Goal: Information Seeking & Learning: Learn about a topic

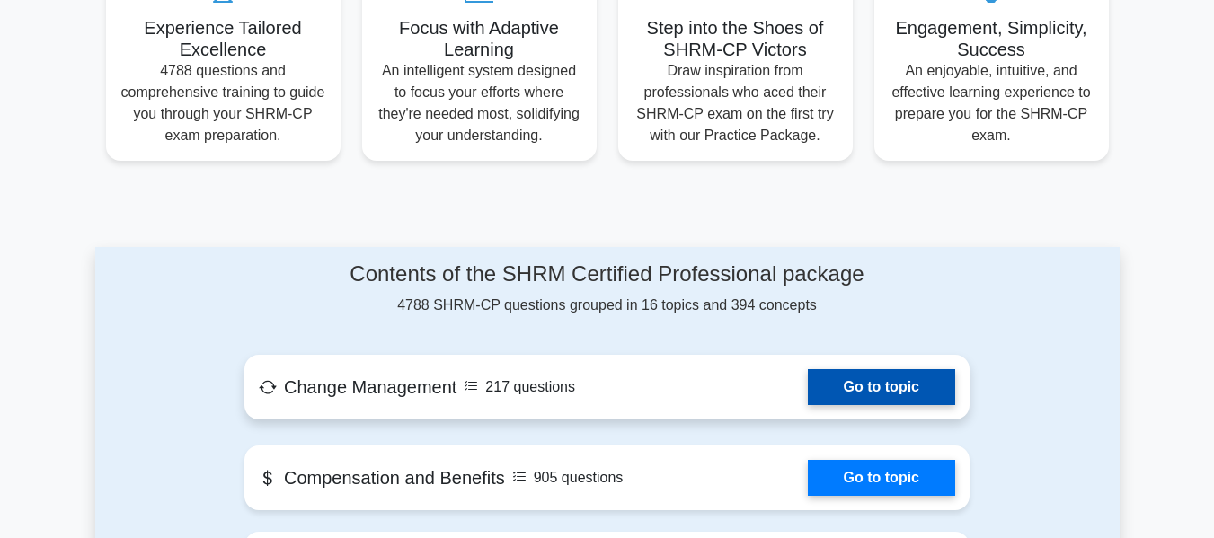
click at [908, 369] on link "Go to topic" at bounding box center [881, 387] width 147 height 36
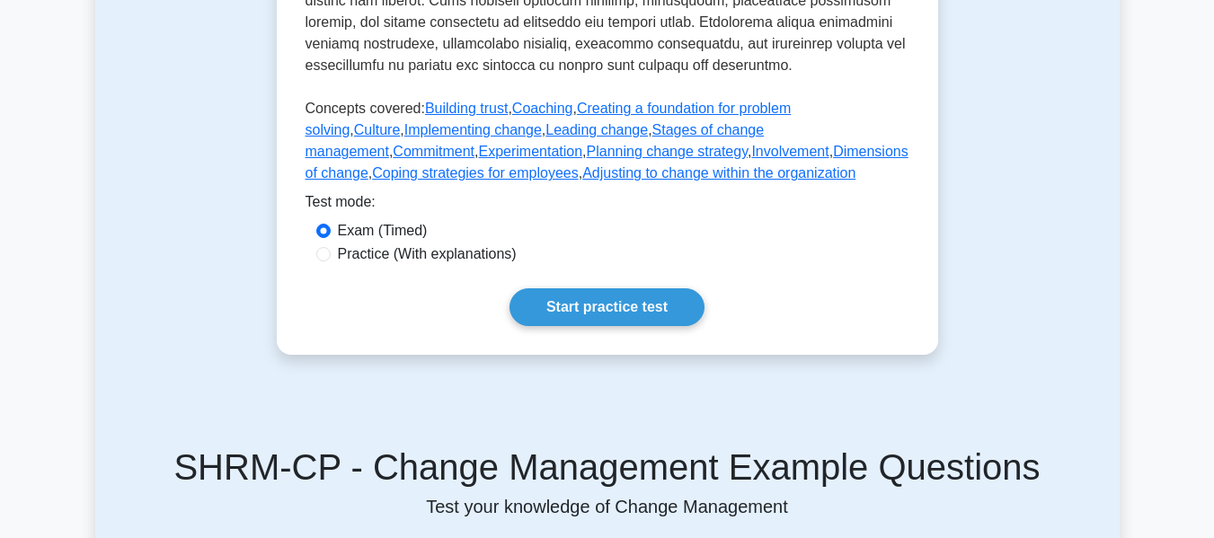
scroll to position [899, 0]
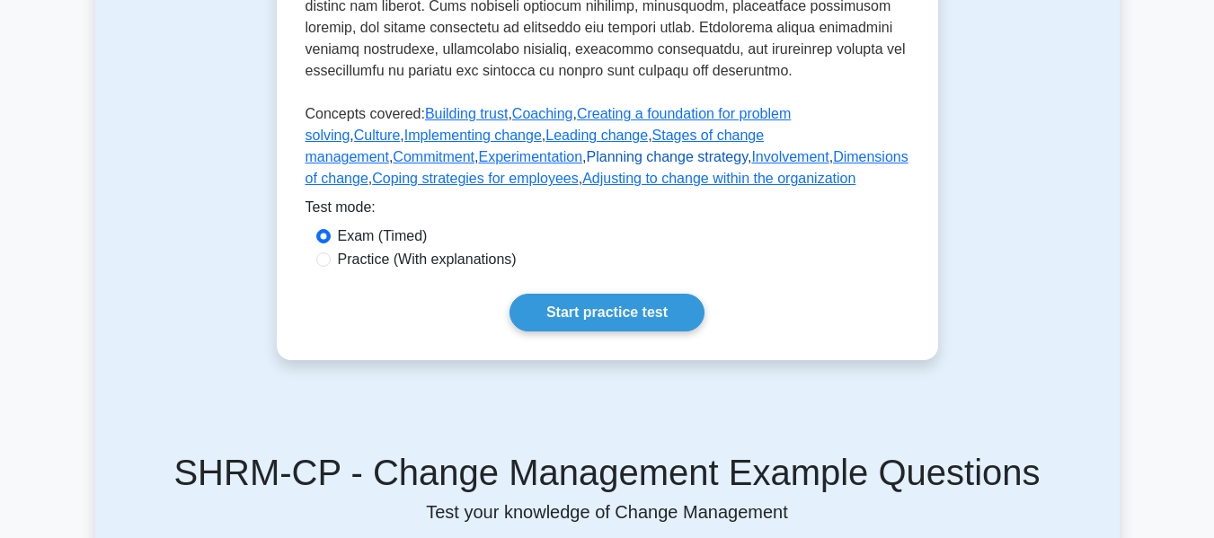
click at [587, 164] on link "Planning change strategy" at bounding box center [667, 156] width 161 height 15
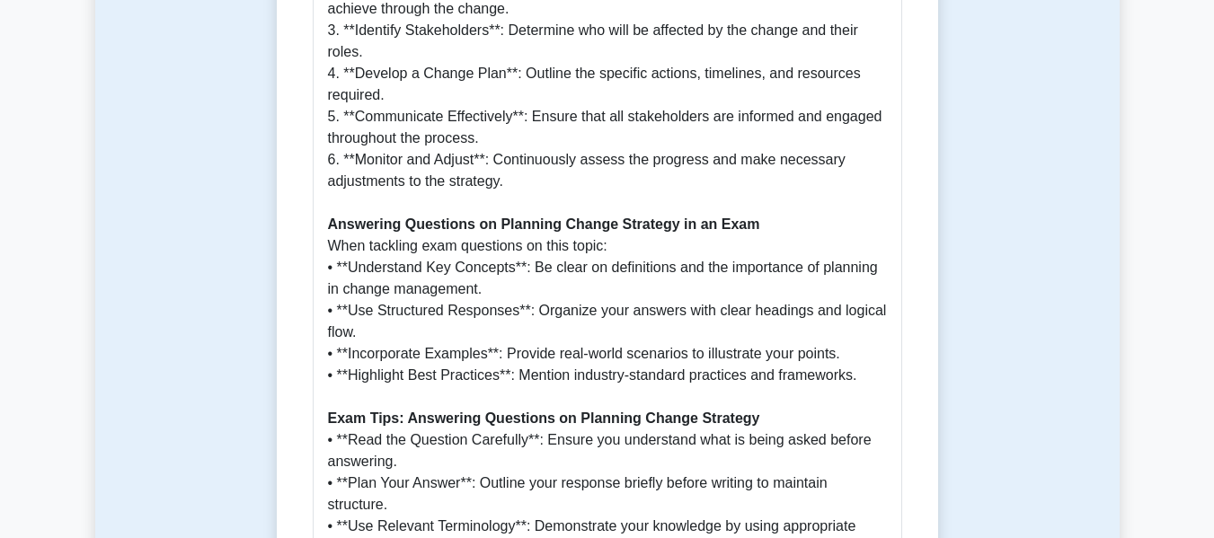
scroll to position [1528, 0]
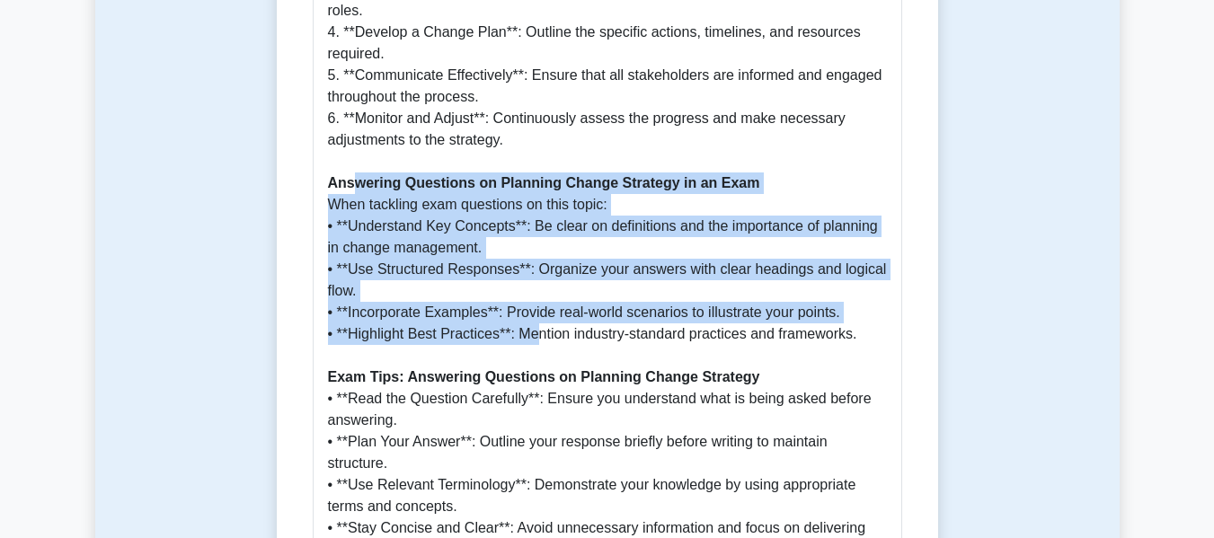
drag, startPoint x: 412, startPoint y: 185, endPoint x: 538, endPoint y: 305, distance: 174.2
click at [538, 305] on p "Introduction Change management is a critical component in ensuring organization…" at bounding box center [607, 43] width 559 height 1079
click at [469, 213] on p "Introduction Change management is a critical component in ensuring organization…" at bounding box center [607, 43] width 559 height 1079
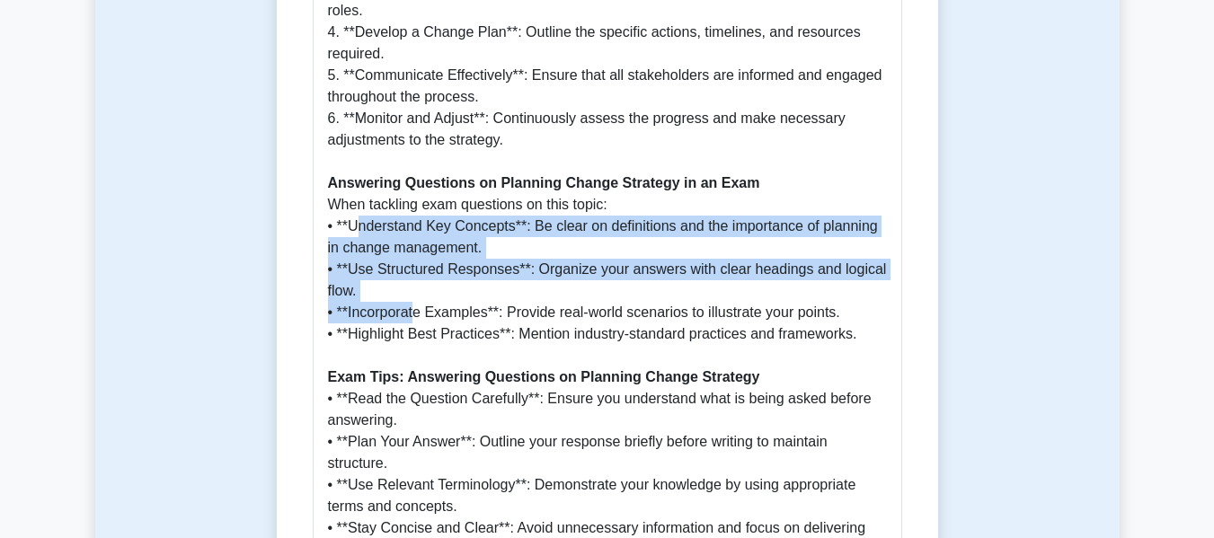
drag, startPoint x: 356, startPoint y: 208, endPoint x: 416, endPoint y: 289, distance: 100.8
click at [415, 289] on p "Introduction Change management is a critical component in ensuring organization…" at bounding box center [607, 43] width 559 height 1079
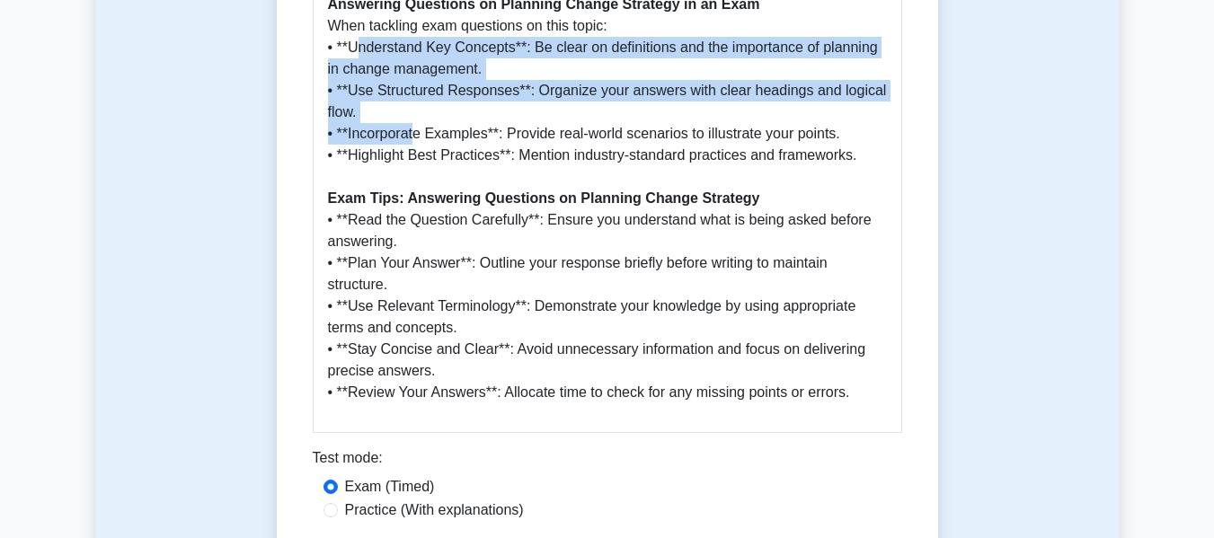
scroll to position [1708, 0]
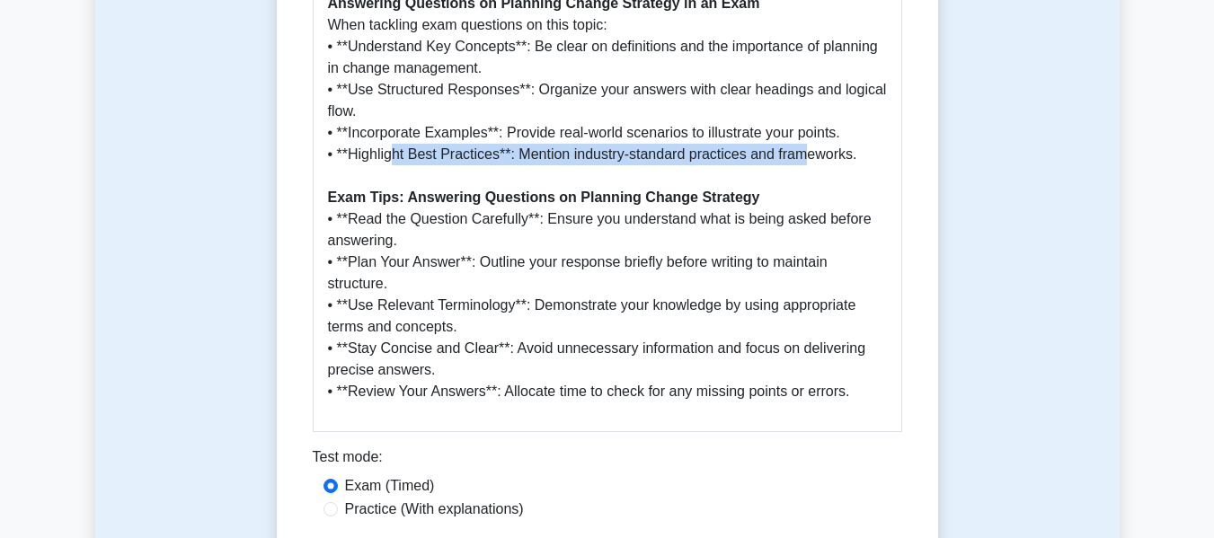
drag, startPoint x: 398, startPoint y: 125, endPoint x: 812, endPoint y: 138, distance: 413.6
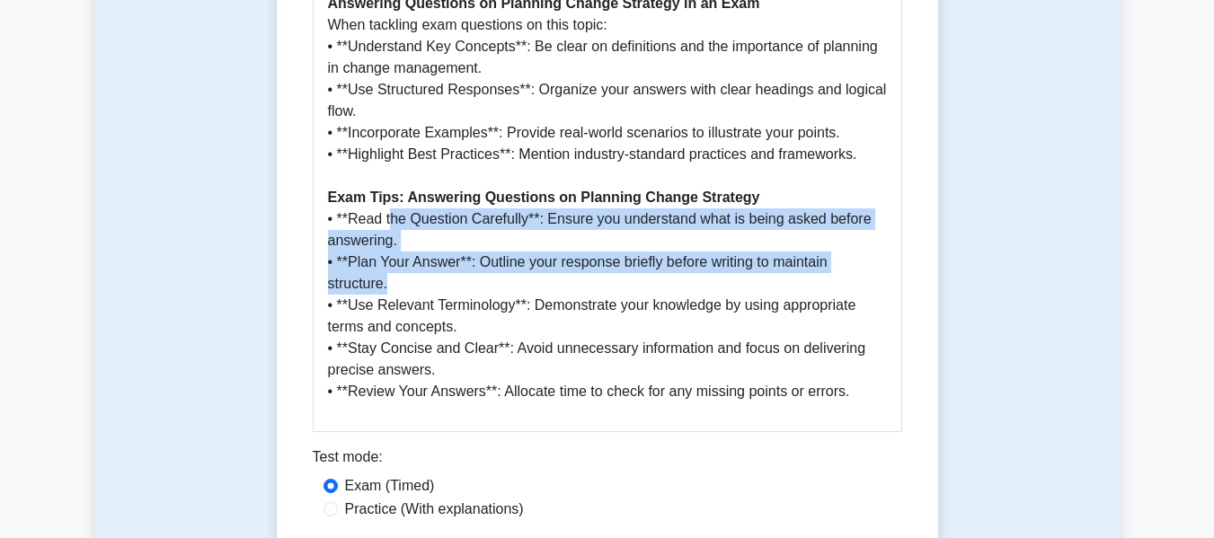
drag, startPoint x: 392, startPoint y: 191, endPoint x: 451, endPoint y: 257, distance: 89.1
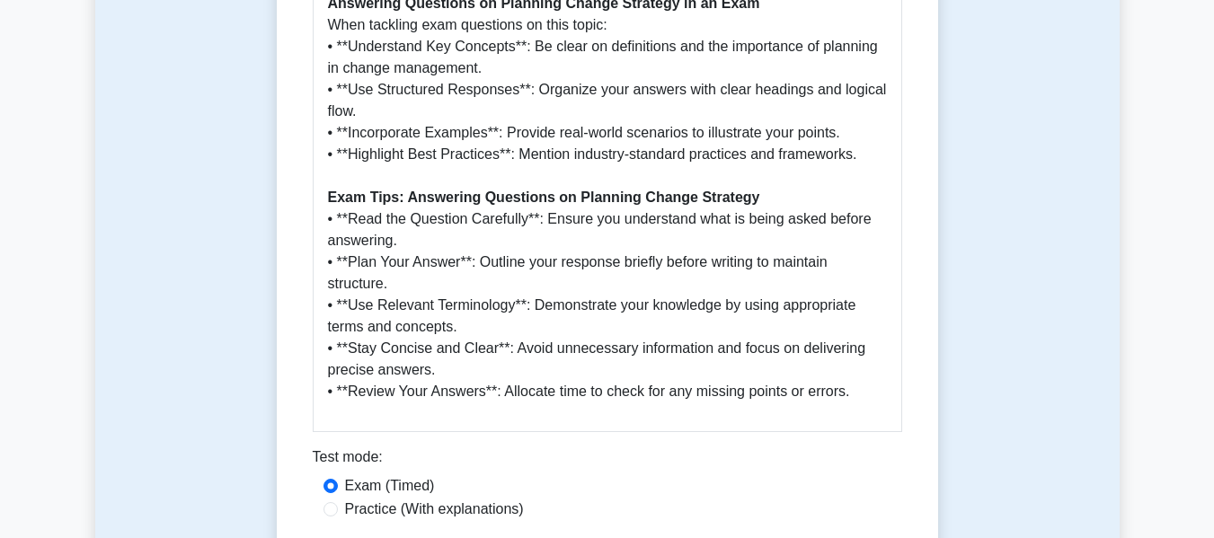
drag, startPoint x: 537, startPoint y: 349, endPoint x: 585, endPoint y: 330, distance: 51.2
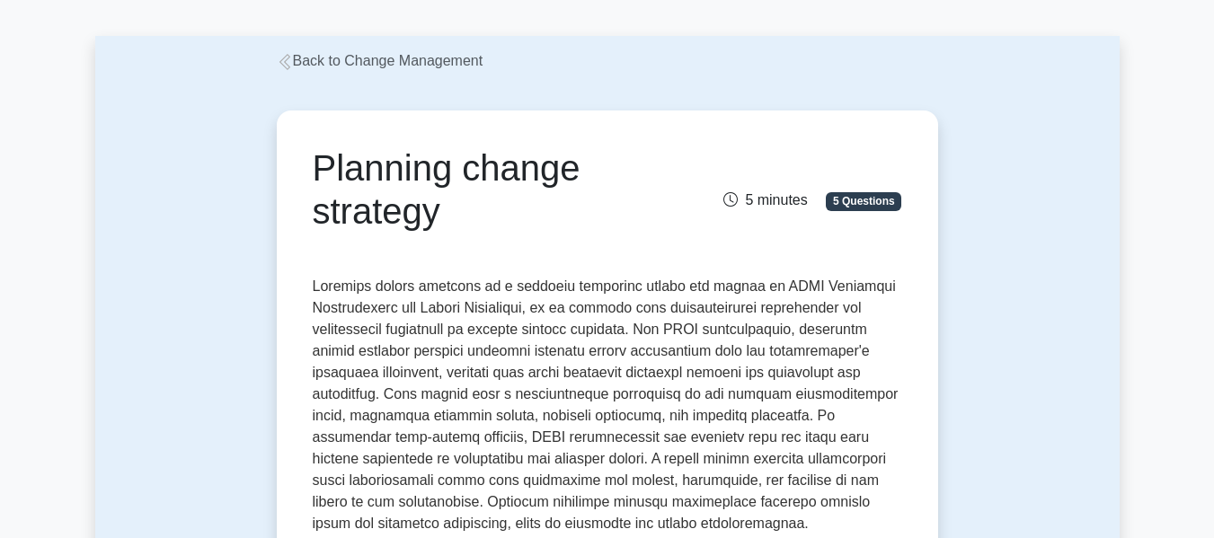
scroll to position [0, 0]
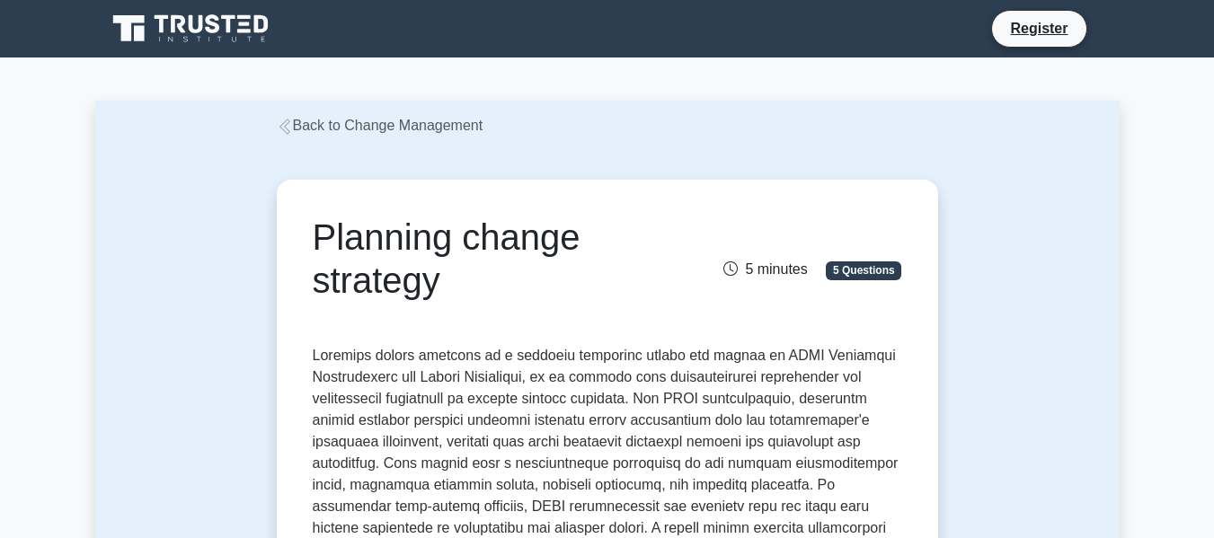
click at [286, 130] on icon at bounding box center [284, 127] width 11 height 16
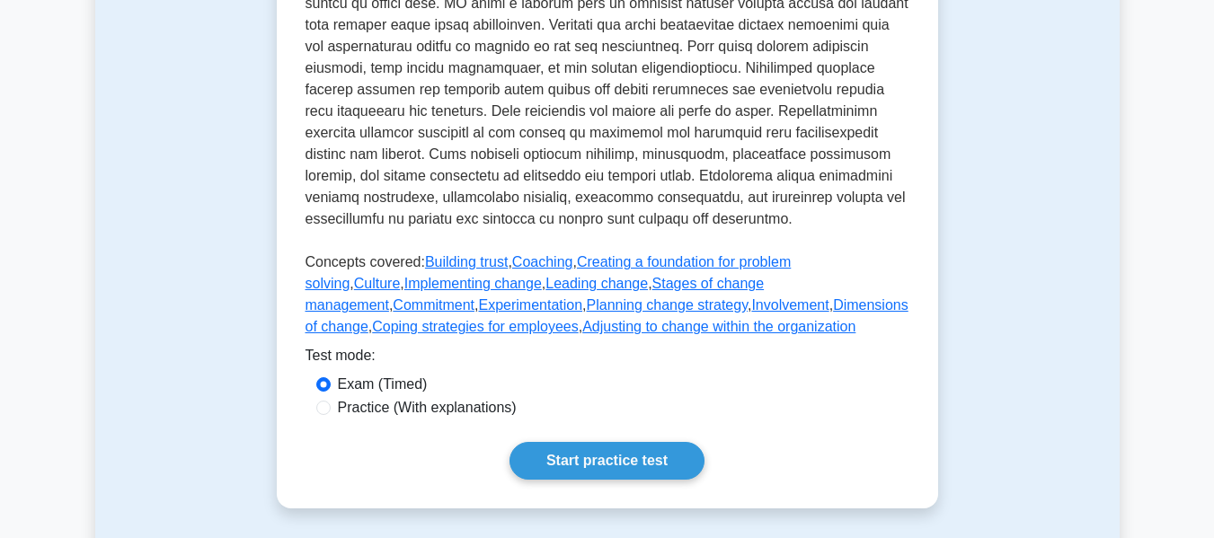
scroll to position [809, 0]
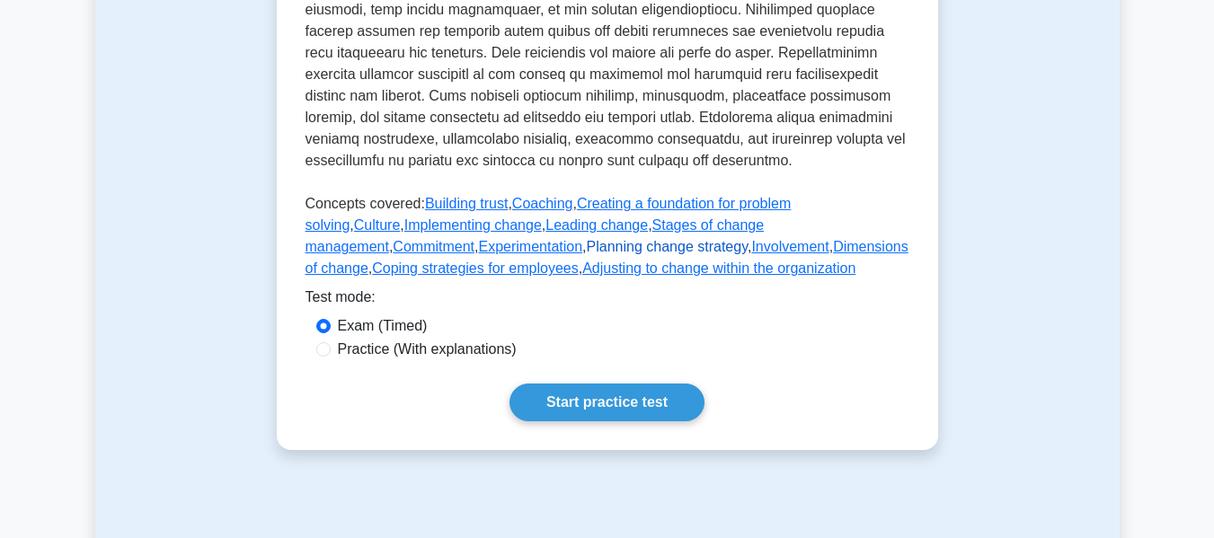
click at [587, 254] on link "Planning change strategy" at bounding box center [667, 246] width 161 height 15
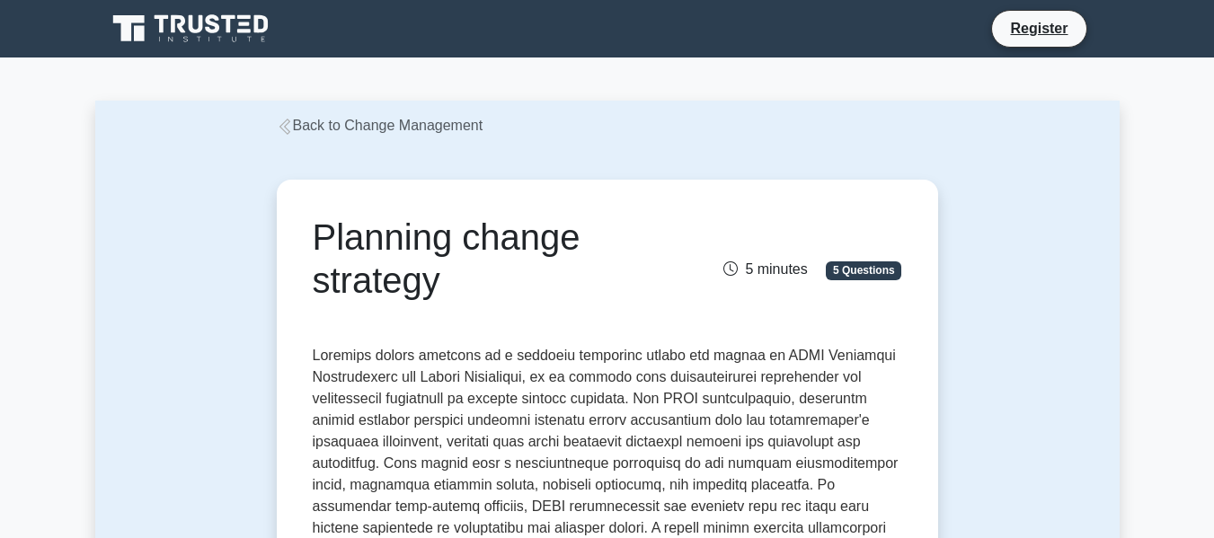
drag, startPoint x: 326, startPoint y: 125, endPoint x: 340, endPoint y: 130, distance: 14.5
click at [326, 125] on link "Back to Change Management" at bounding box center [380, 125] width 207 height 15
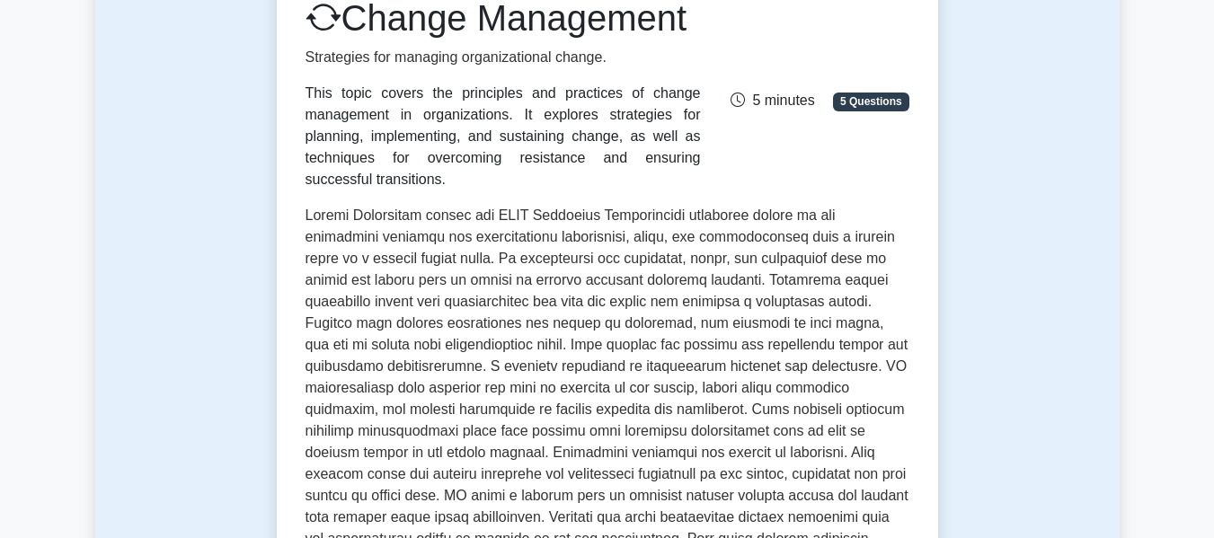
scroll to position [989, 0]
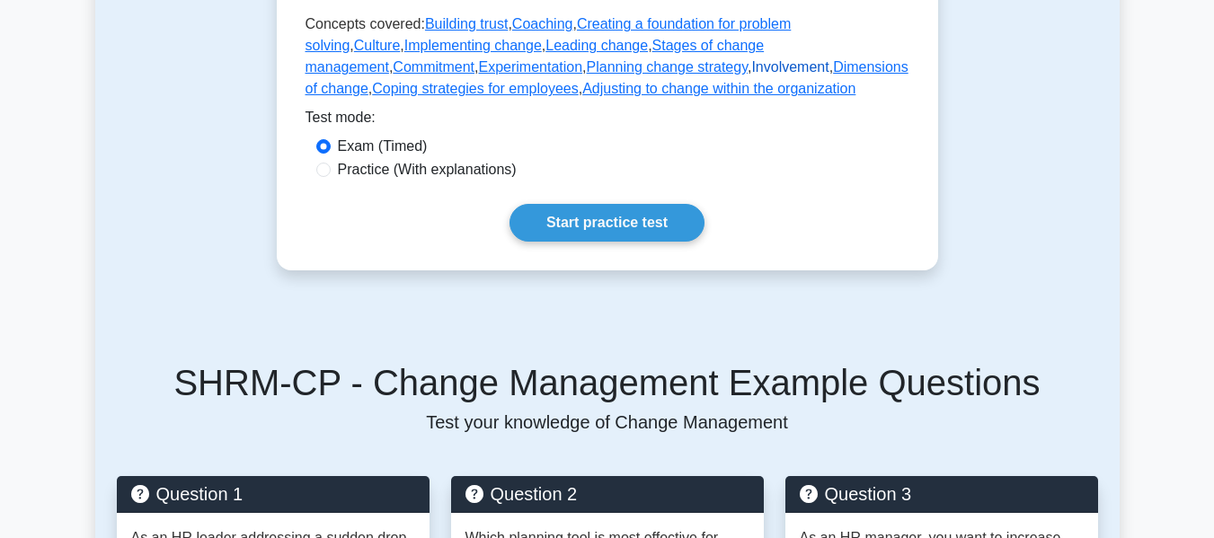
click at [751, 75] on link "Involvement" at bounding box center [789, 66] width 77 height 15
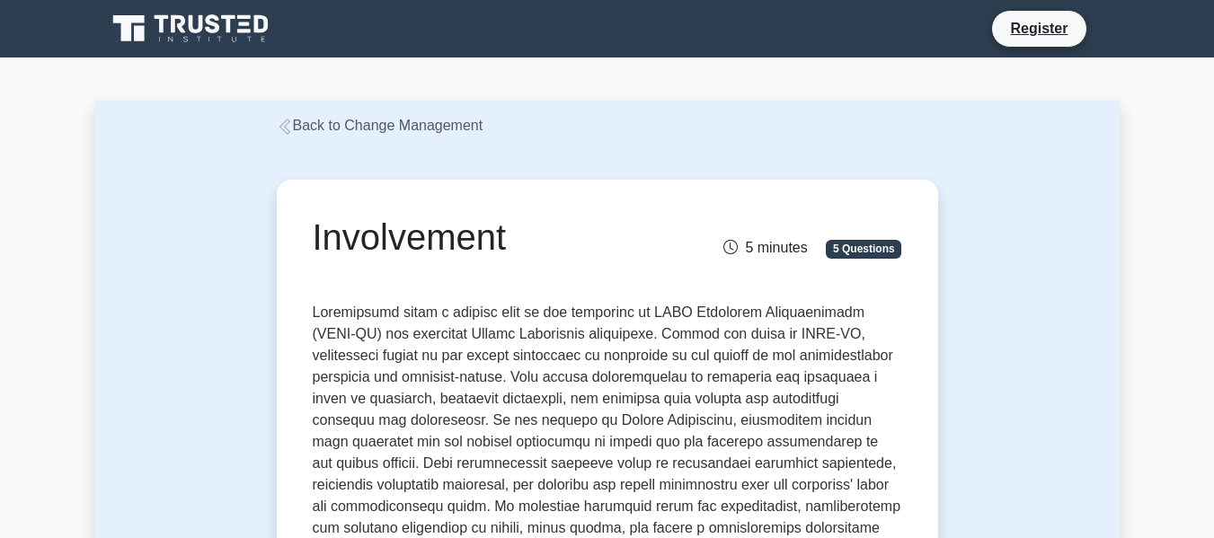
click at [330, 115] on div "Back to Change Management" at bounding box center [607, 126] width 683 height 22
click at [378, 133] on link "Back to Change Management" at bounding box center [380, 125] width 207 height 15
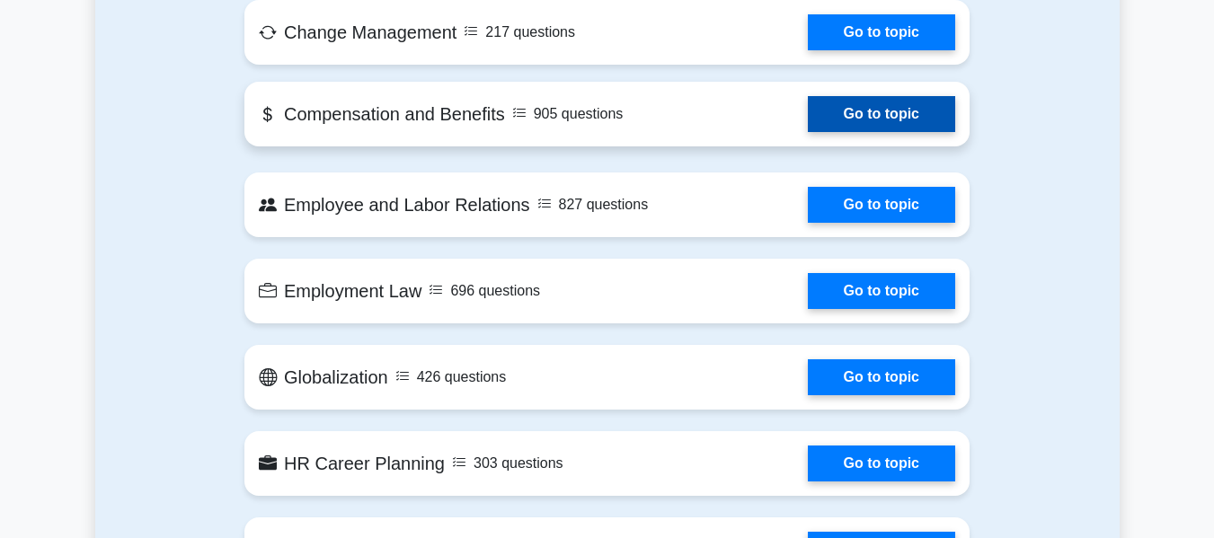
scroll to position [719, 0]
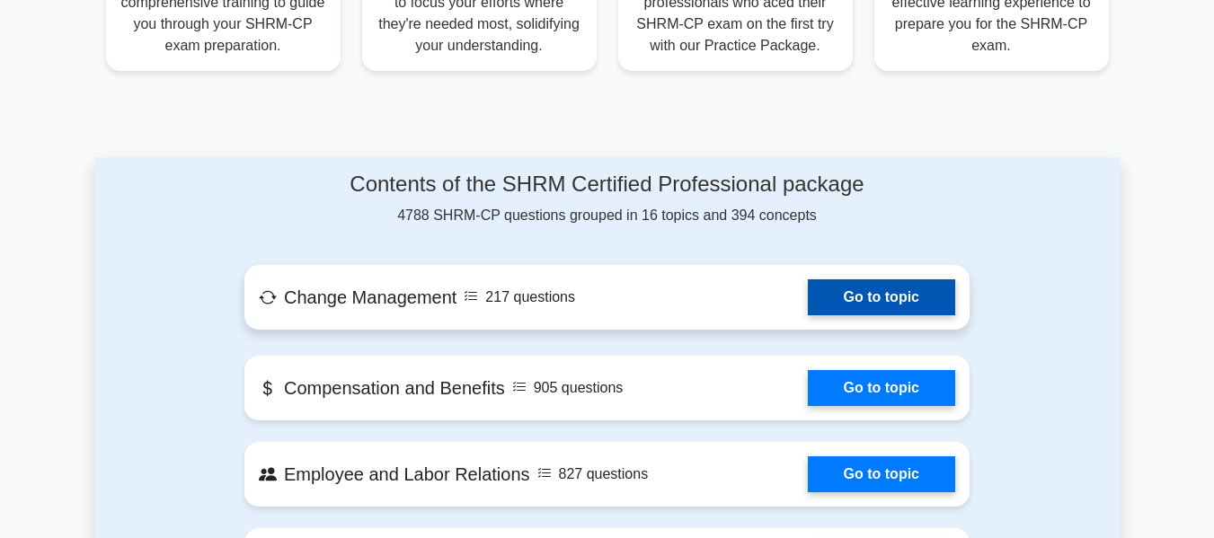
click at [891, 280] on link "Go to topic" at bounding box center [881, 298] width 147 height 36
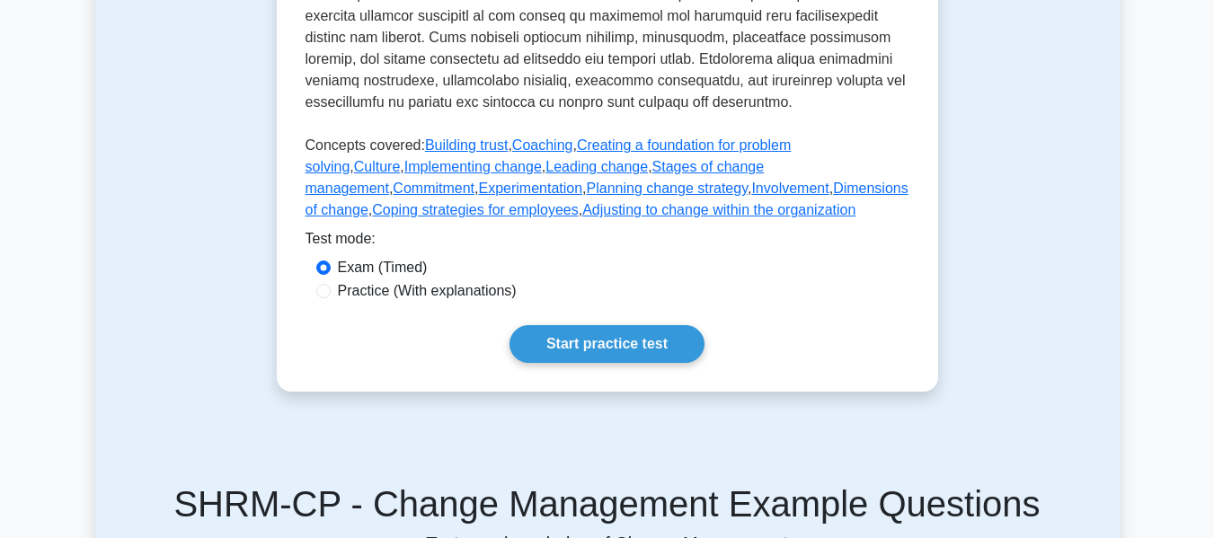
scroll to position [899, 0]
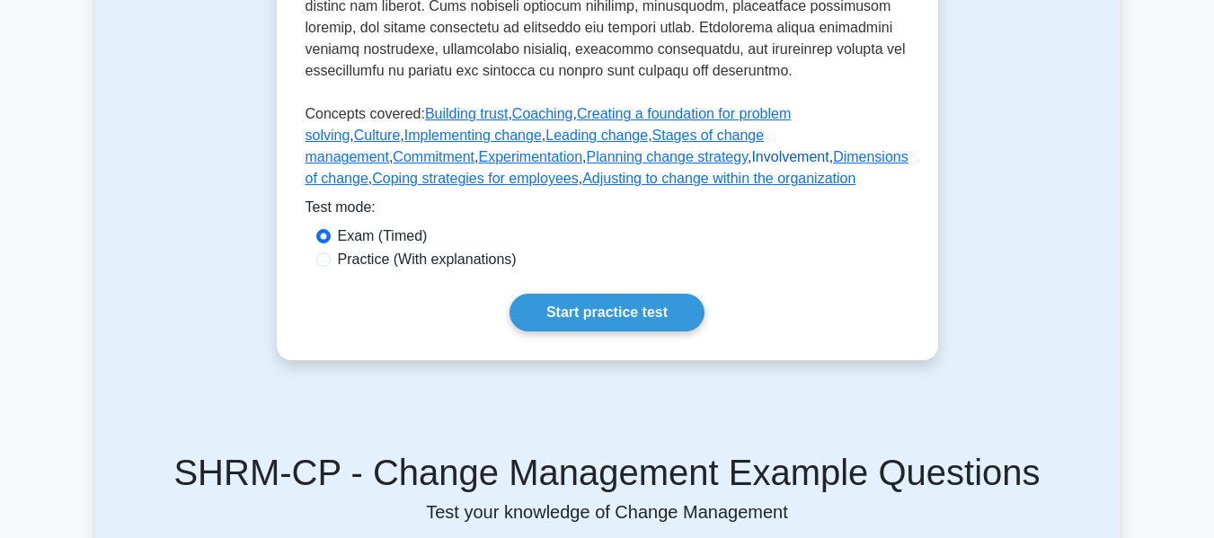
click at [751, 164] on link "Involvement" at bounding box center [789, 156] width 77 height 15
